Goal: Transaction & Acquisition: Purchase product/service

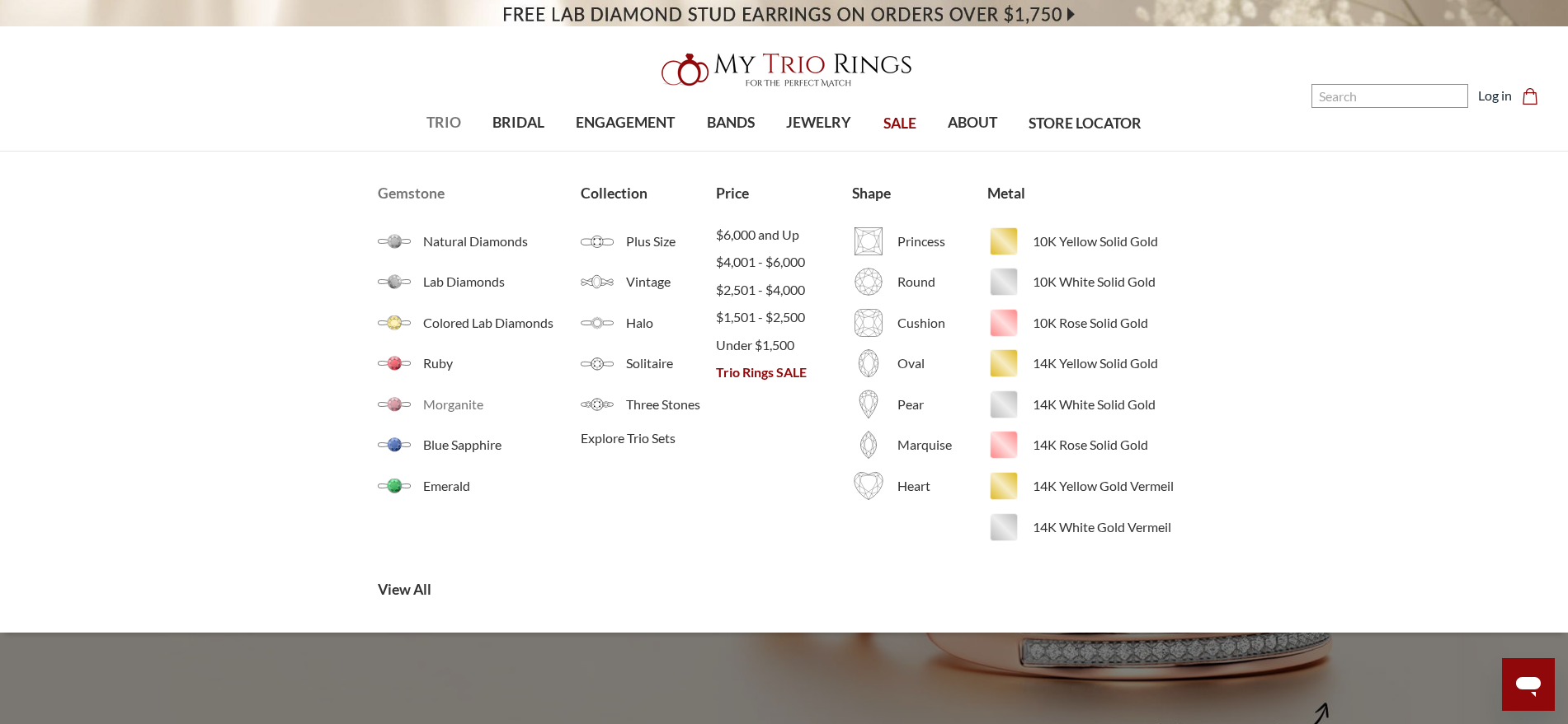
click at [436, 406] on span "Morganite" at bounding box center [501, 404] width 157 height 20
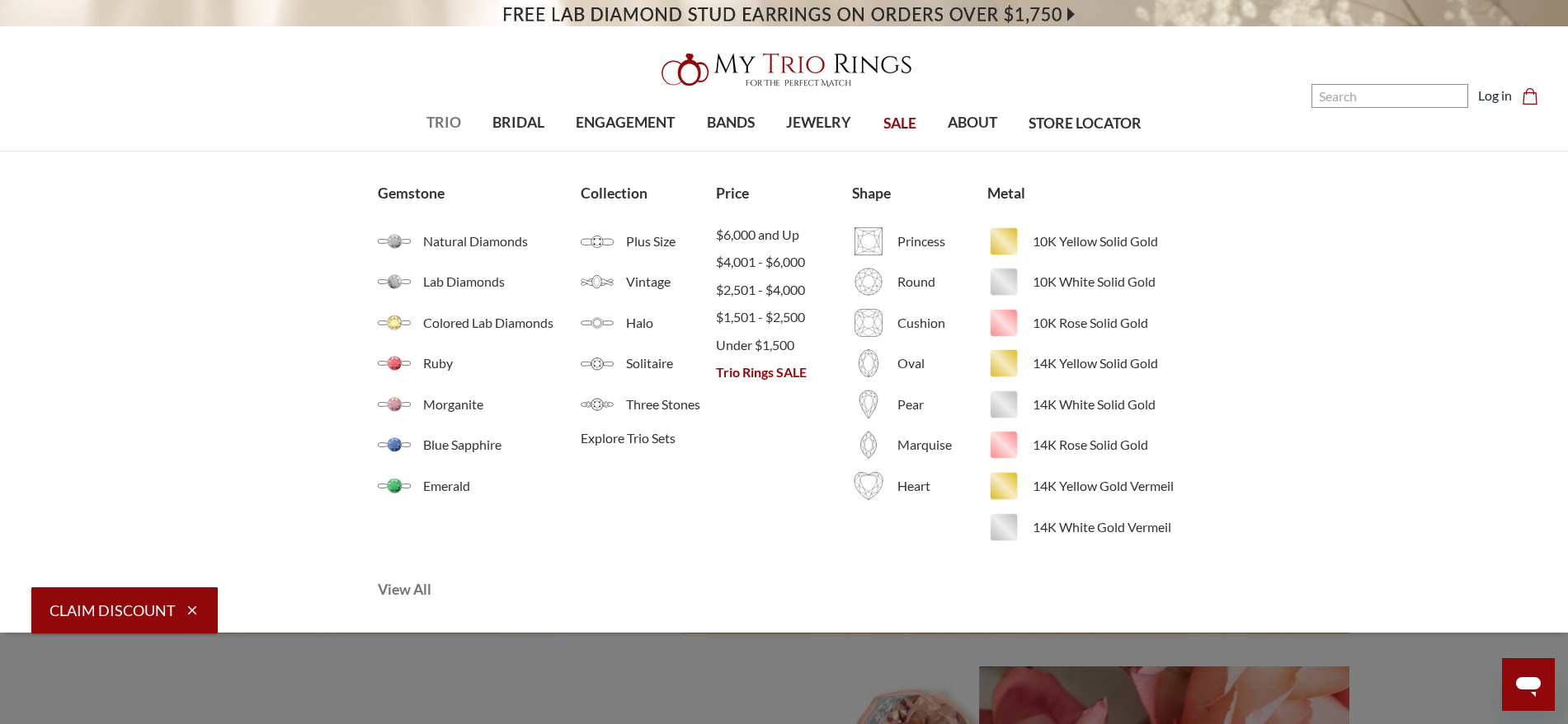
click at [411, 590] on span "View All" at bounding box center [513, 590] width 271 height 21
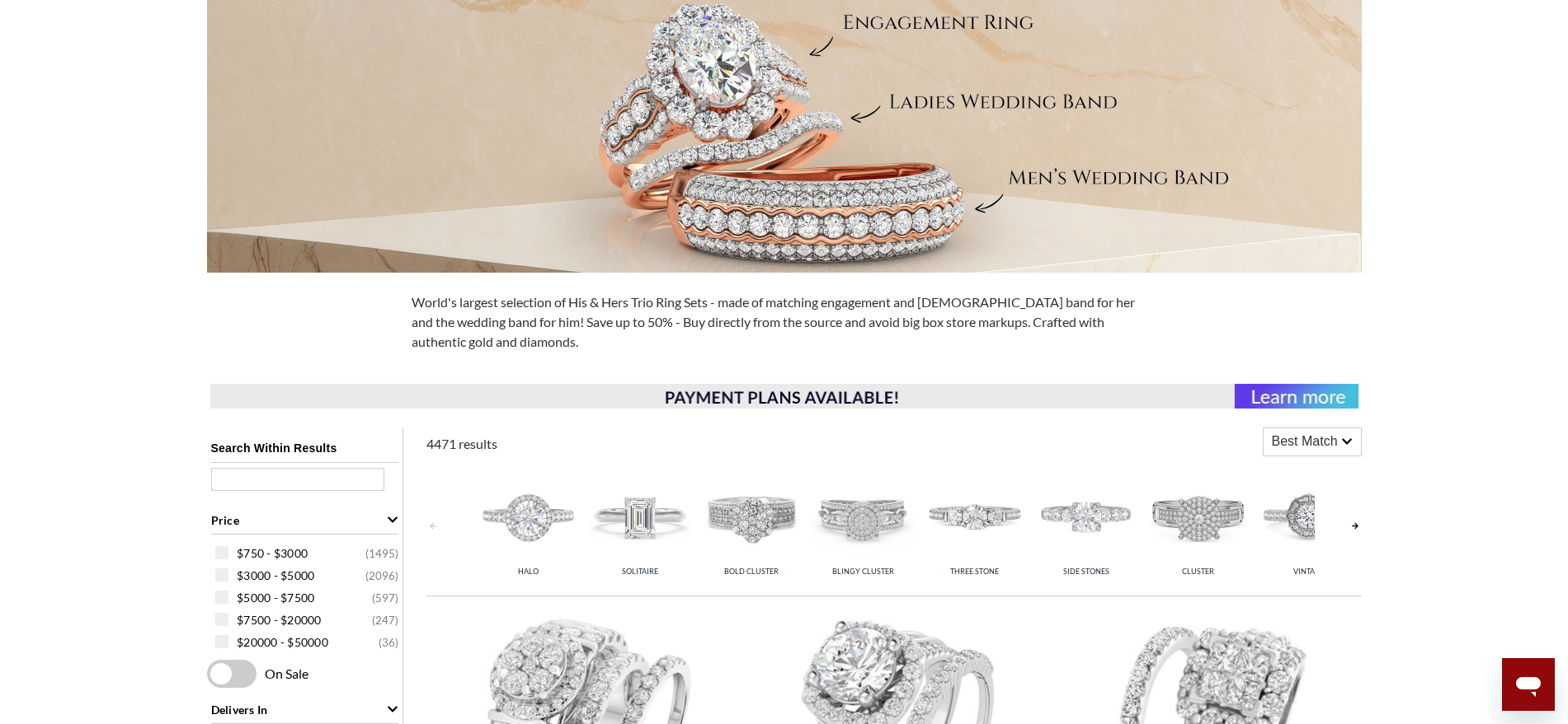
scroll to position [206, 0]
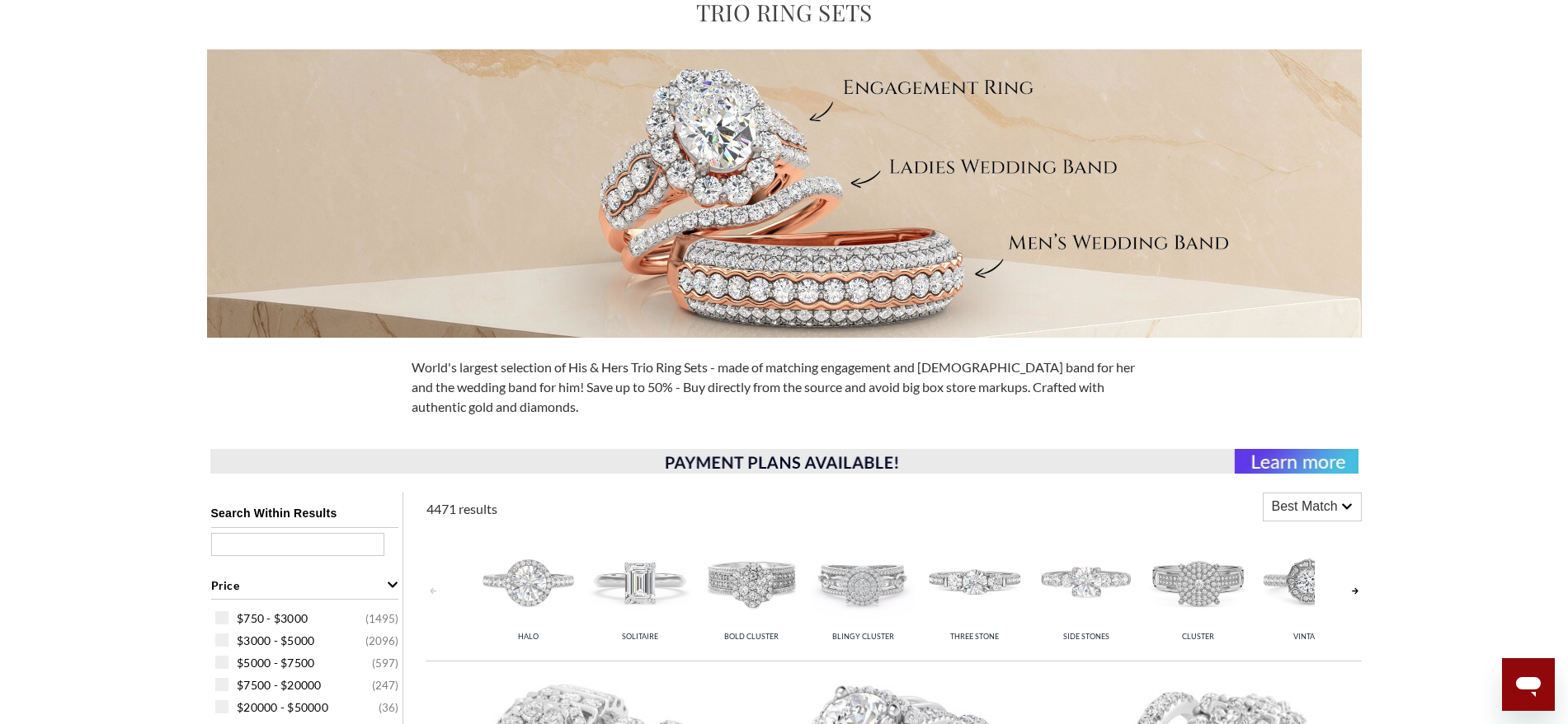
click at [1354, 593] on link at bounding box center [1355, 591] width 13 height 131
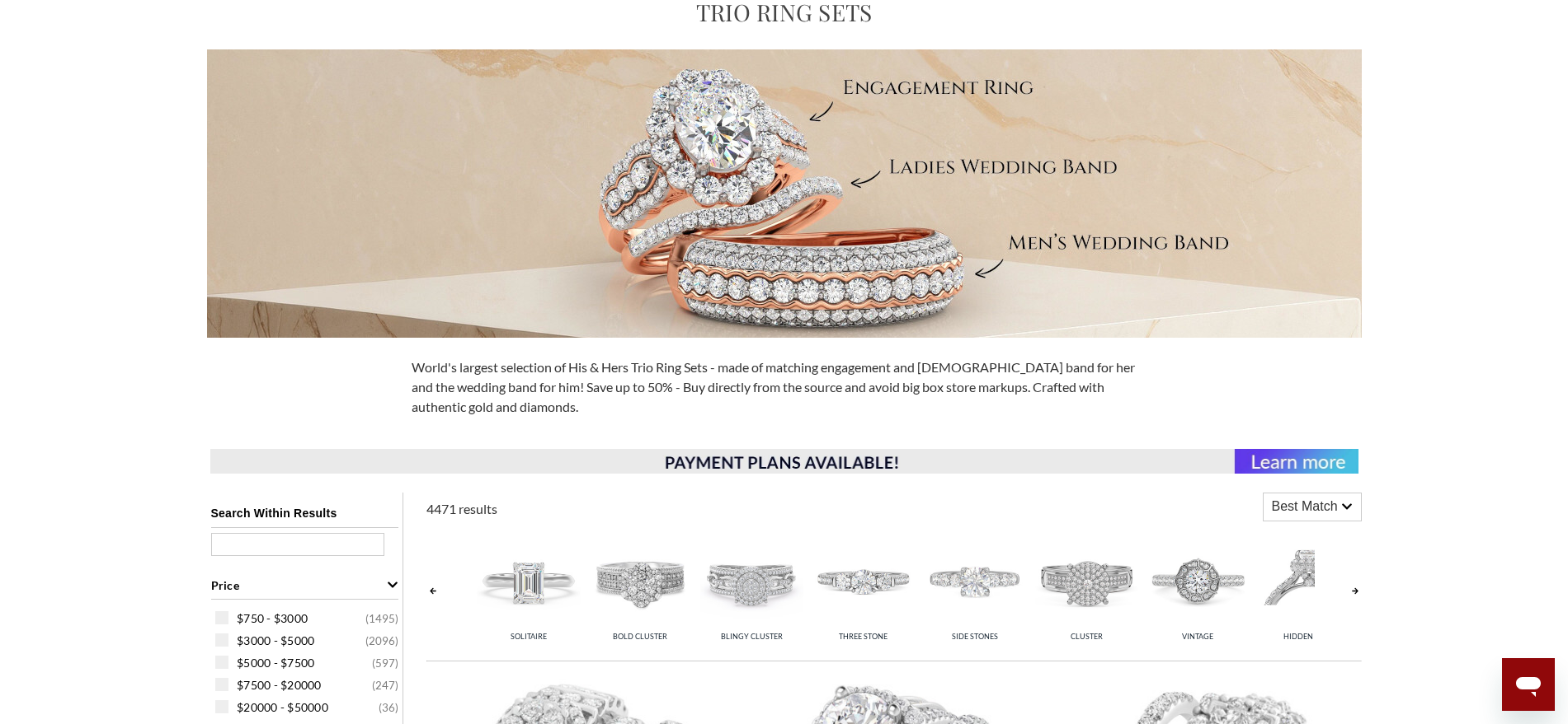
scroll to position [0, 0]
click at [1354, 593] on link at bounding box center [1355, 591] width 13 height 131
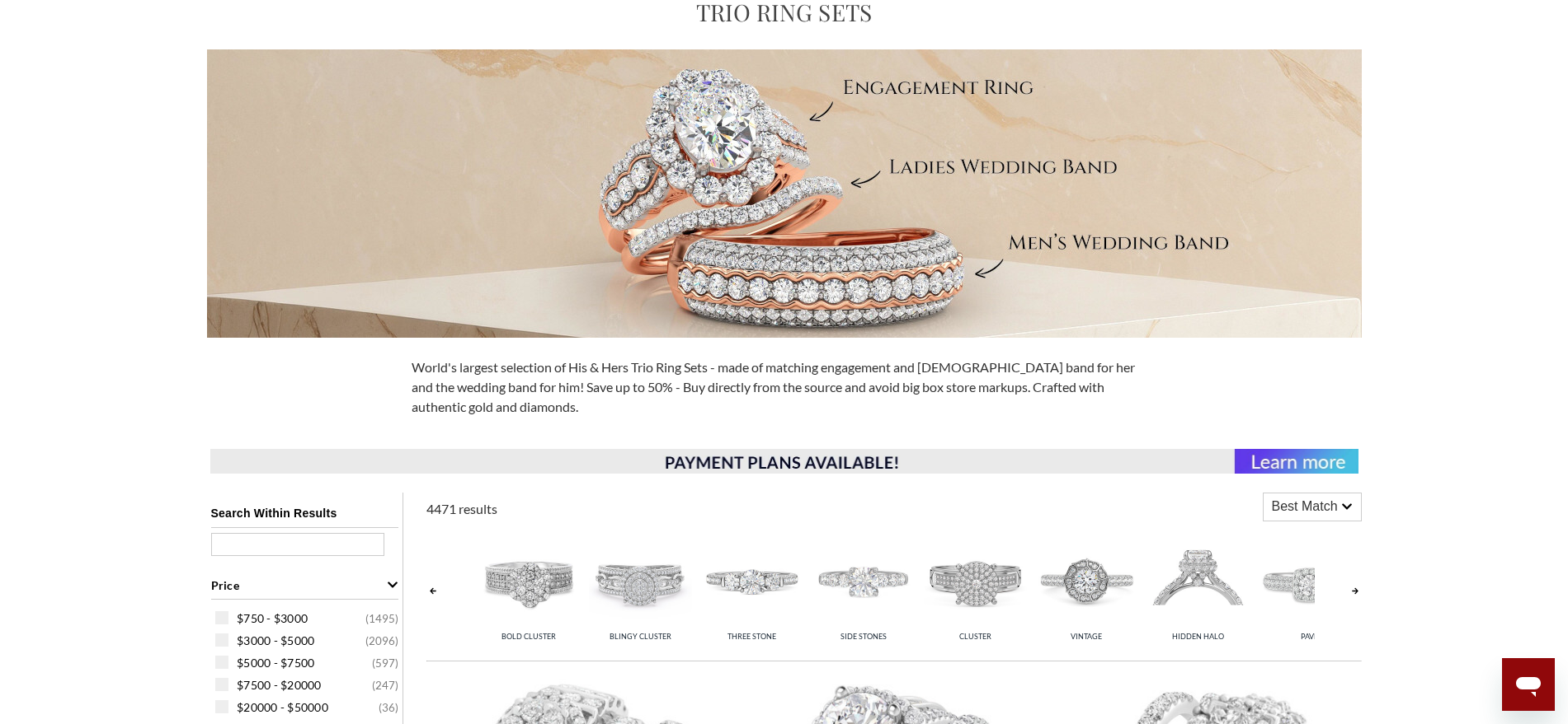
click at [1196, 582] on img at bounding box center [1197, 581] width 103 height 103
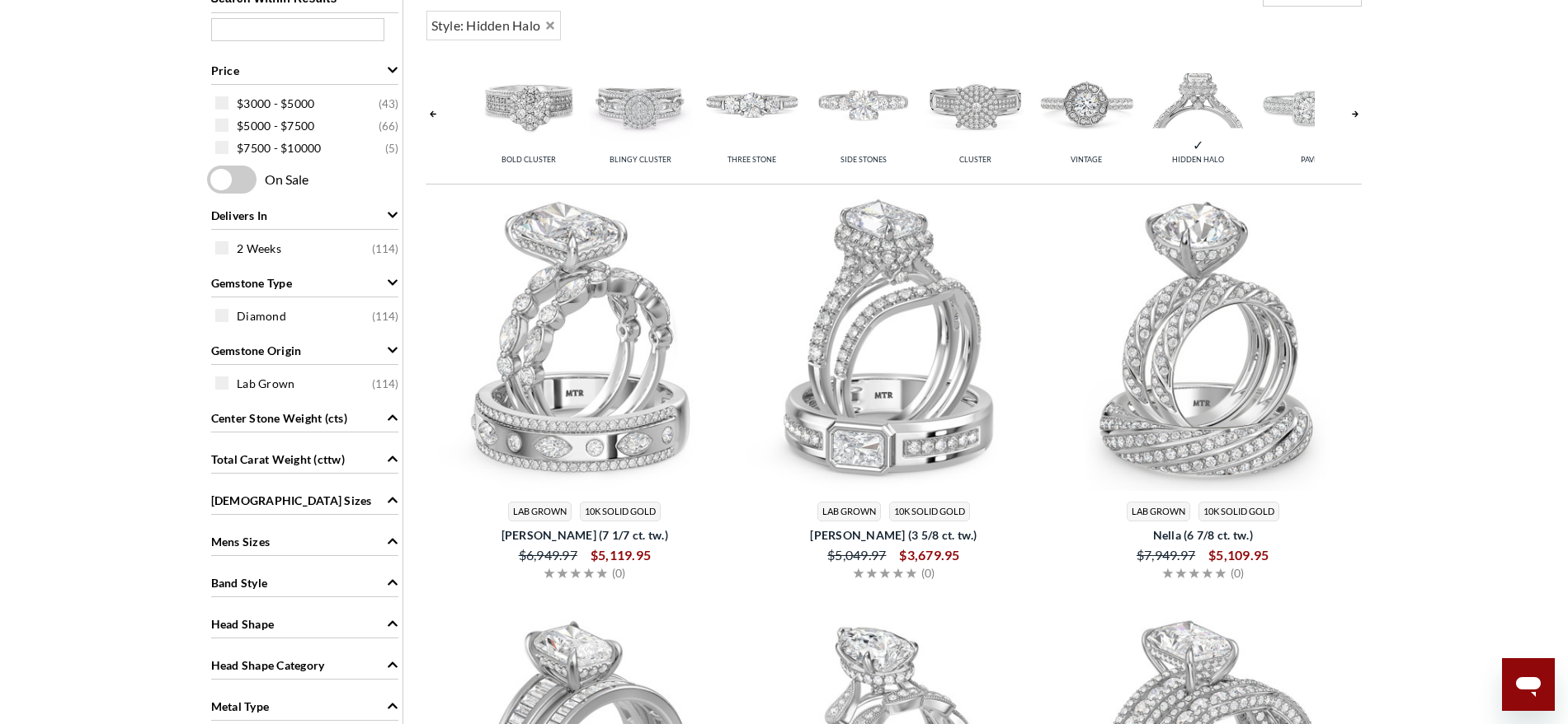
scroll to position [927, 0]
